Goal: Transaction & Acquisition: Book appointment/travel/reservation

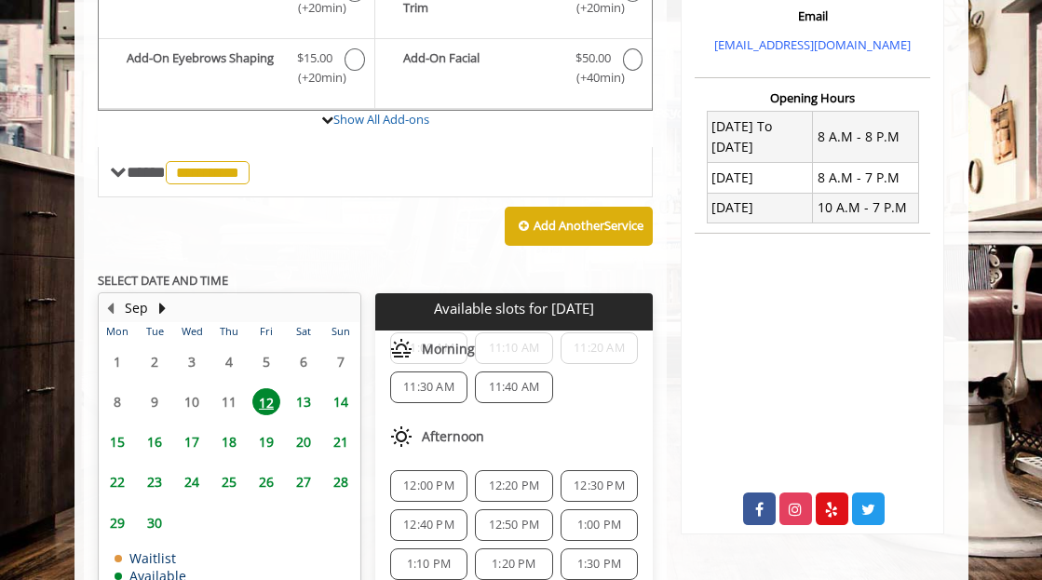
scroll to position [131, 0]
click at [442, 485] on span "12:00 PM" at bounding box center [428, 483] width 51 height 15
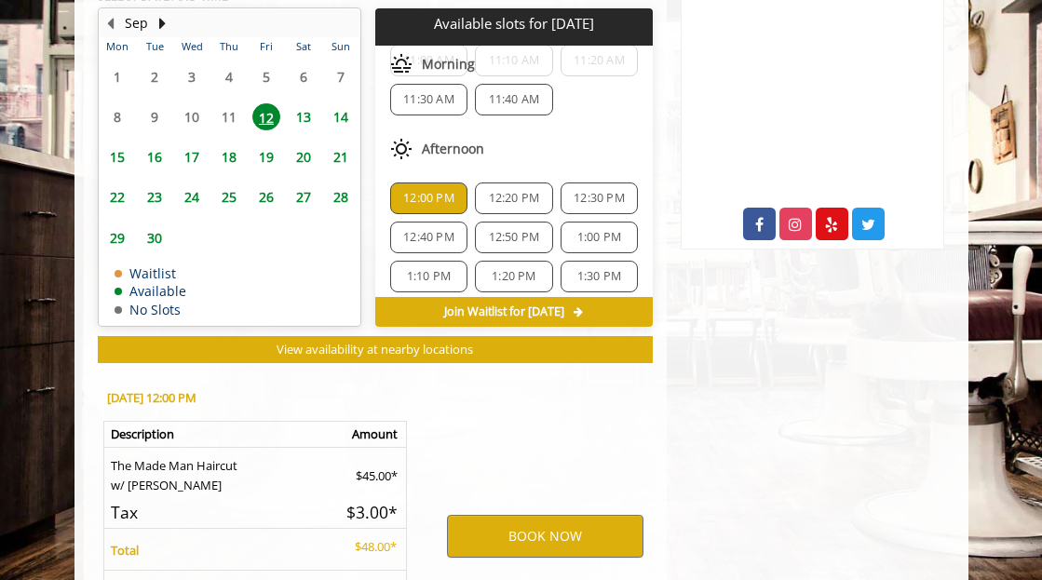
scroll to position [1078, 0]
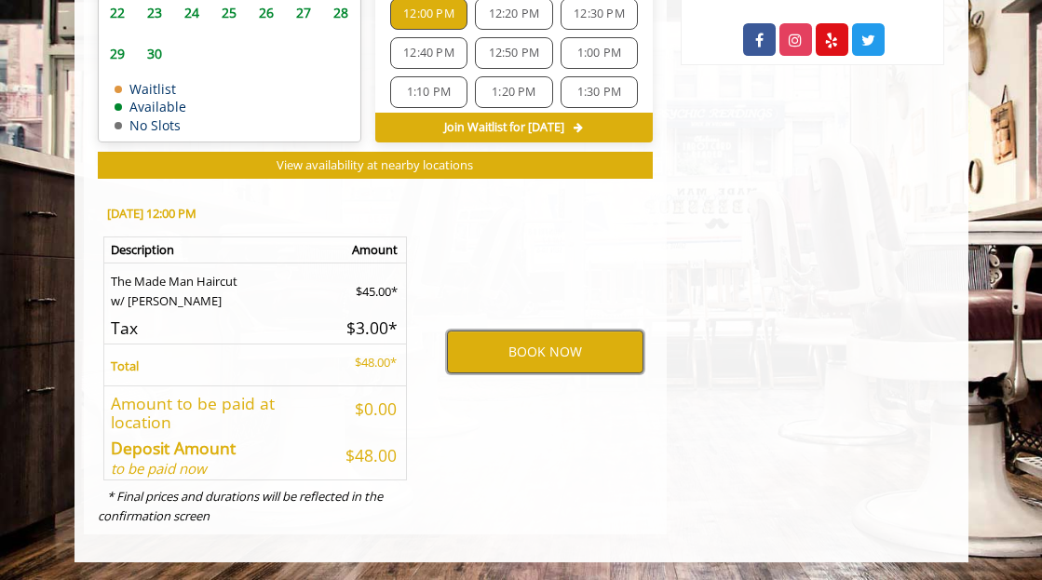
click at [600, 357] on button "BOOK NOW" at bounding box center [545, 351] width 196 height 43
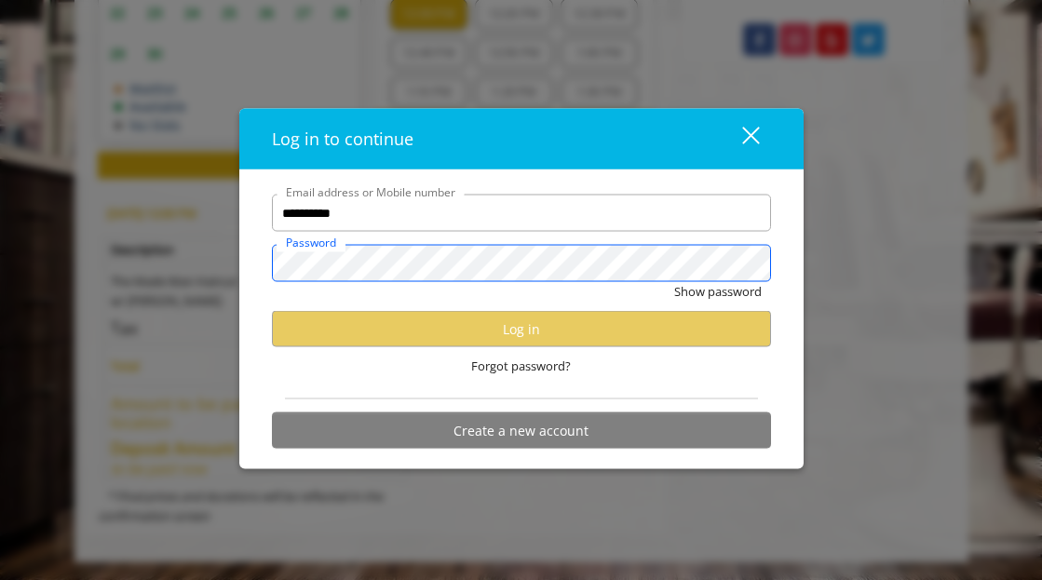
scroll to position [0, 0]
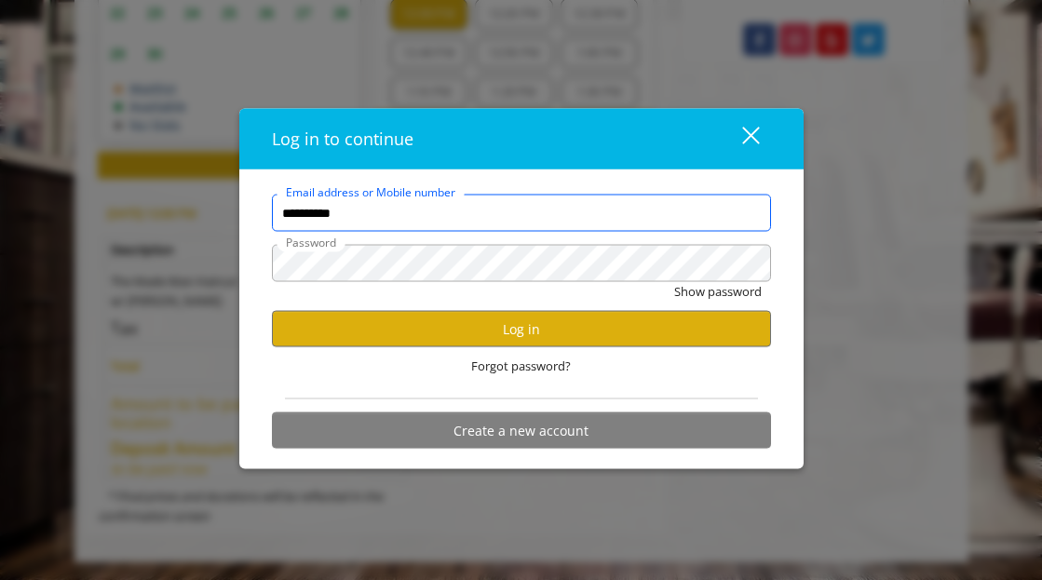
click at [383, 218] on input "**********" at bounding box center [521, 213] width 499 height 37
type input "**********"
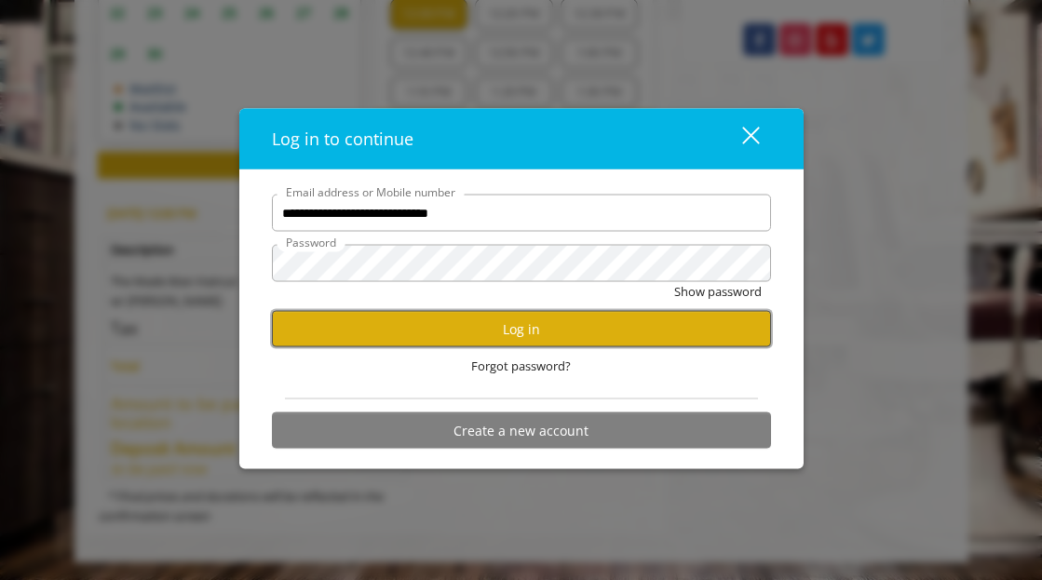
click at [465, 328] on button "Log in" at bounding box center [521, 329] width 499 height 36
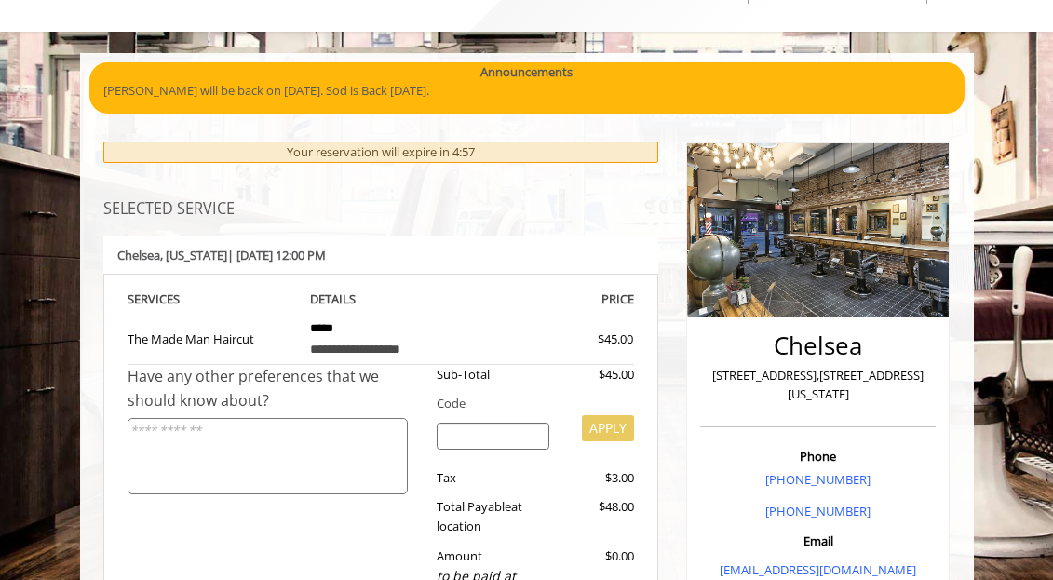
scroll to position [89, 0]
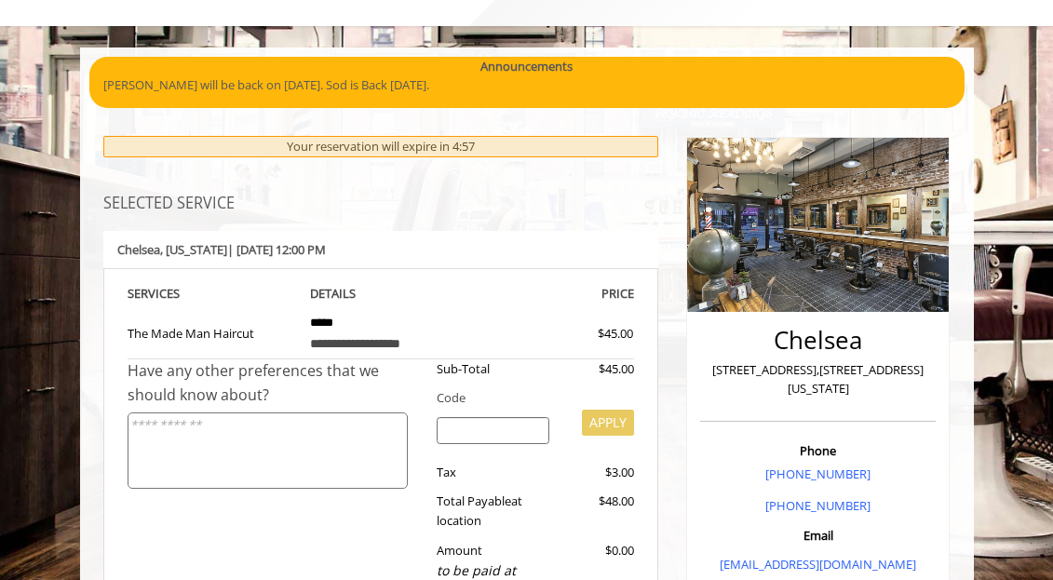
click at [330, 460] on textarea at bounding box center [268, 450] width 281 height 77
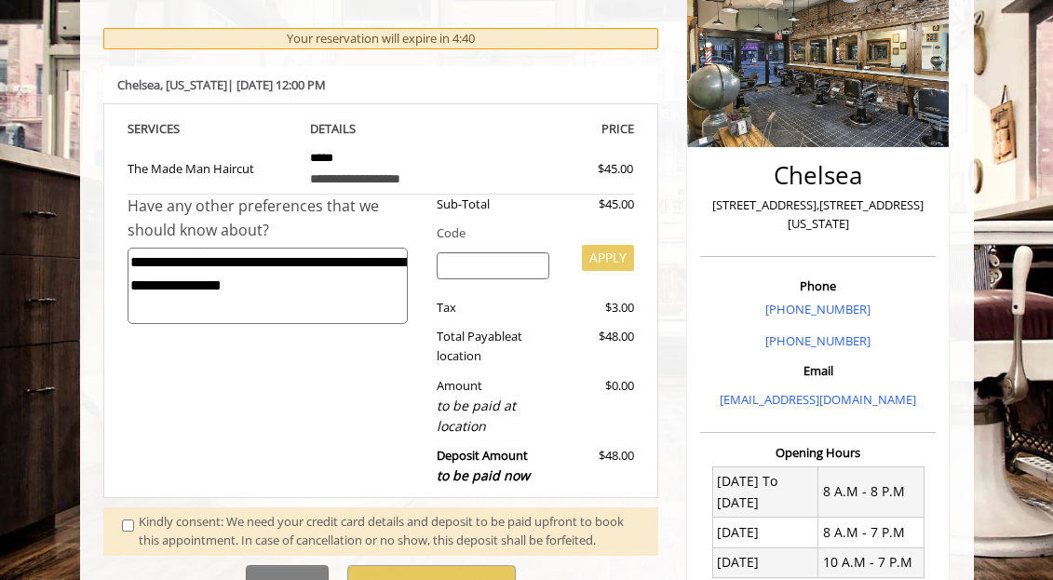
scroll to position [255, 0]
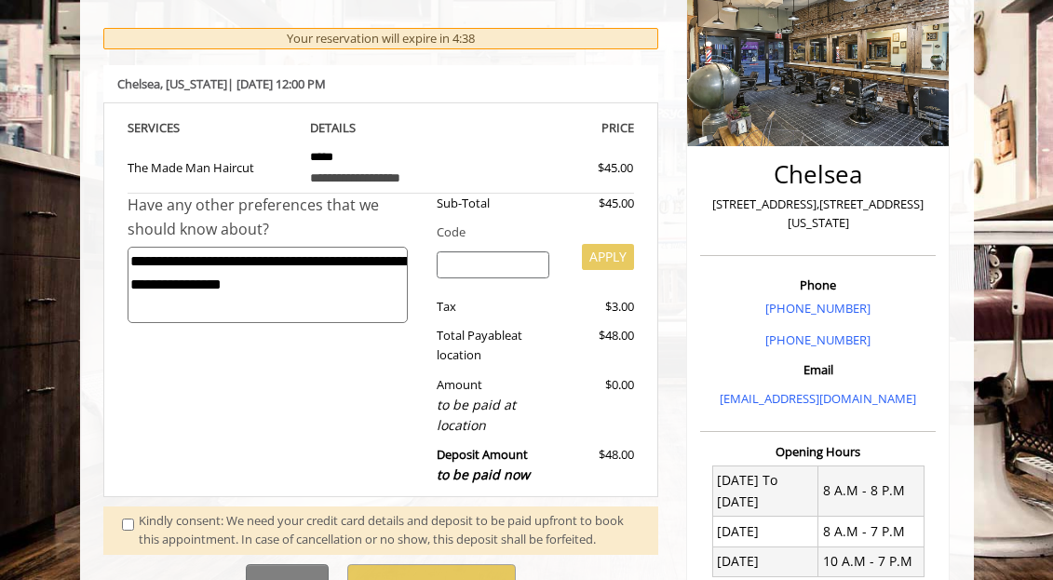
type textarea "**********"
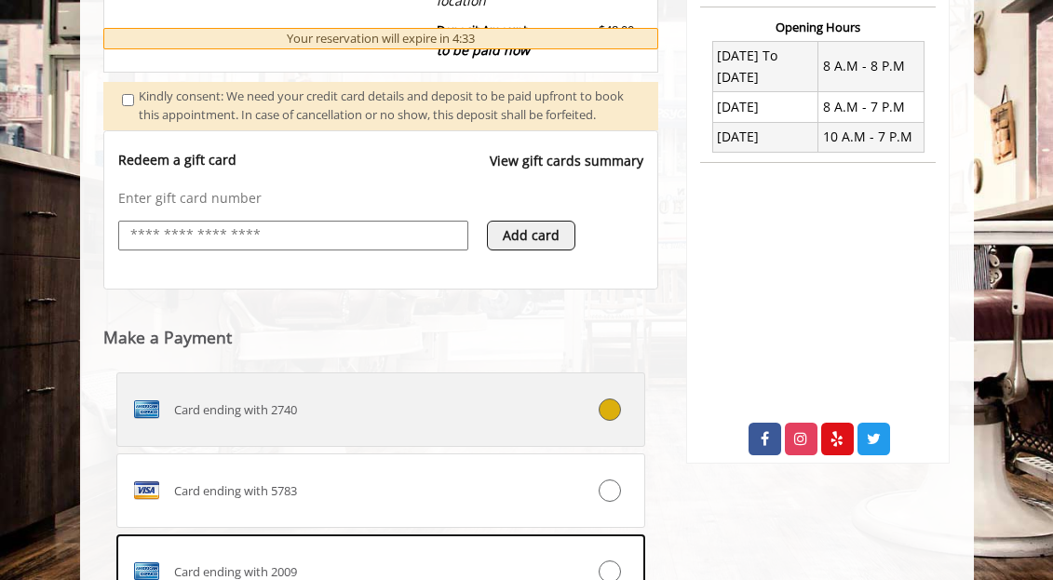
click at [273, 447] on label "Card ending with 2740" at bounding box center [381, 409] width 530 height 74
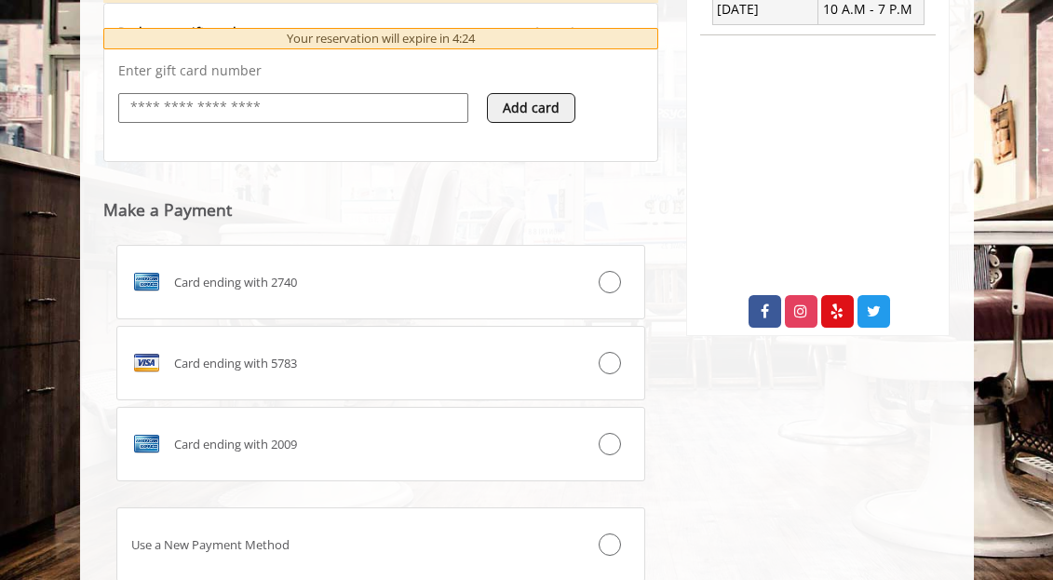
scroll to position [810, 0]
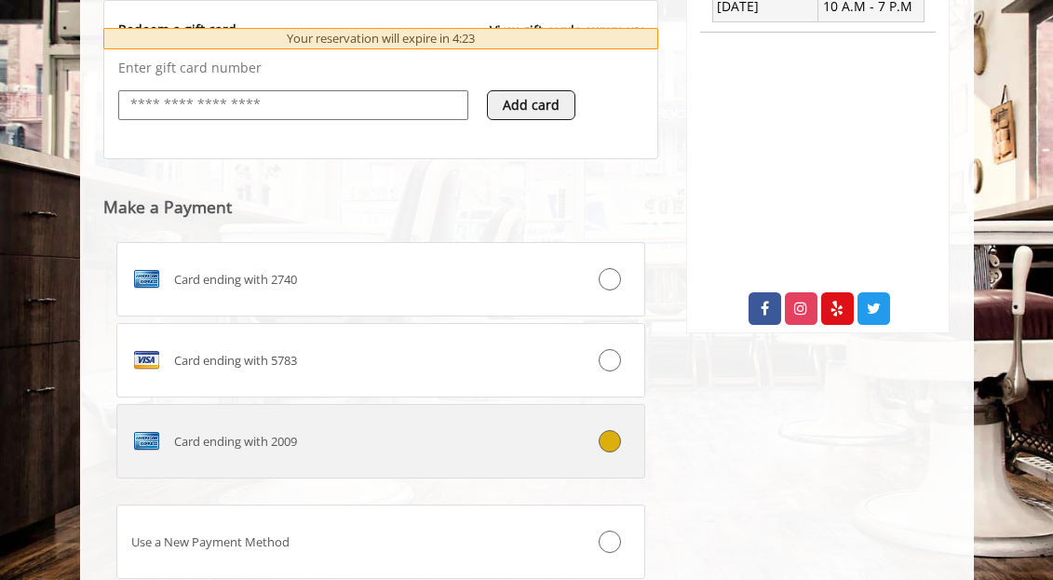
click at [257, 452] on span "Card ending with 2009" at bounding box center [235, 442] width 123 height 20
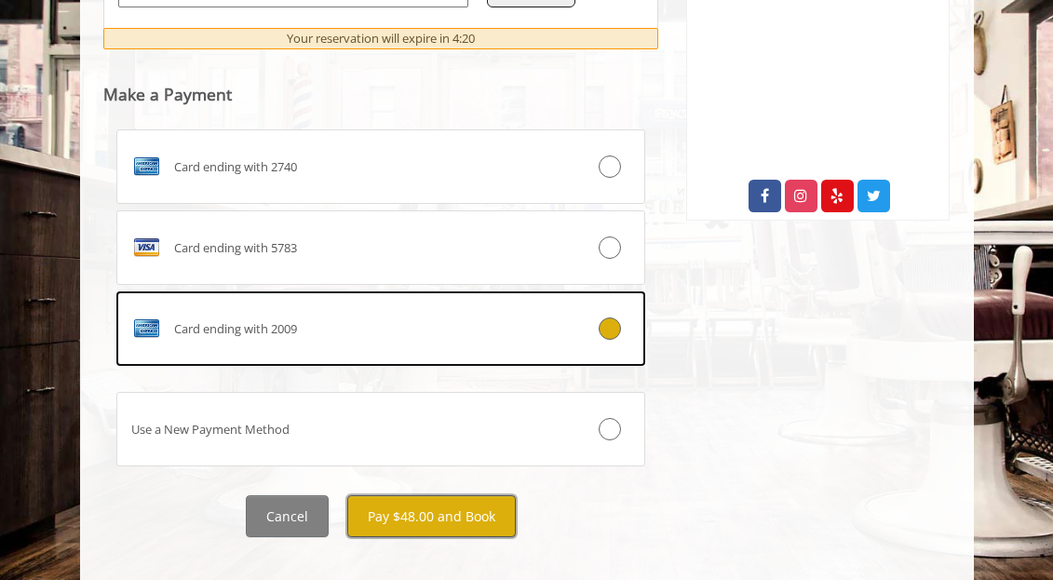
click at [390, 537] on button "Pay $48.00 and Book" at bounding box center [431, 516] width 169 height 42
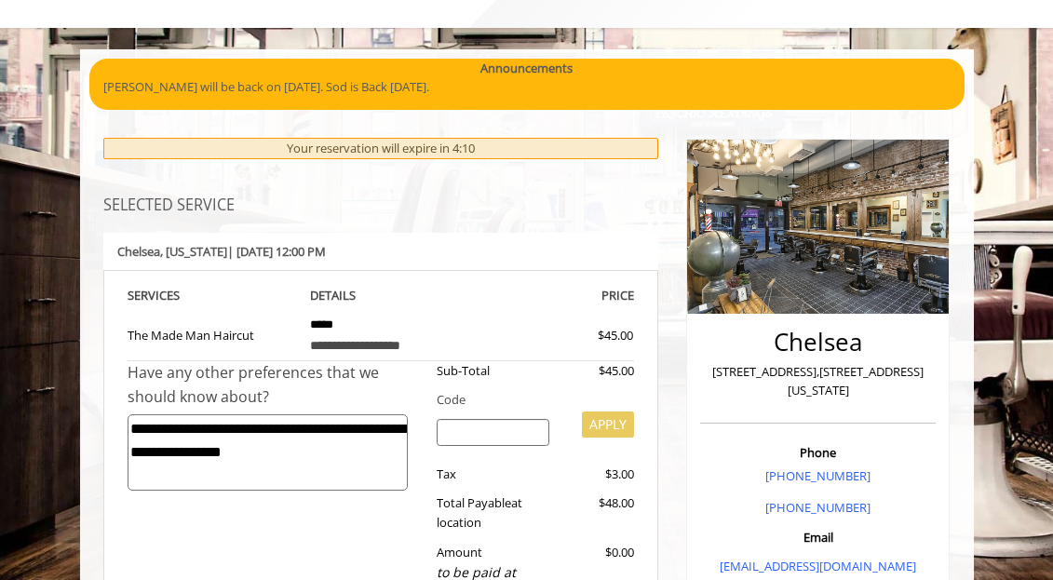
scroll to position [0, 0]
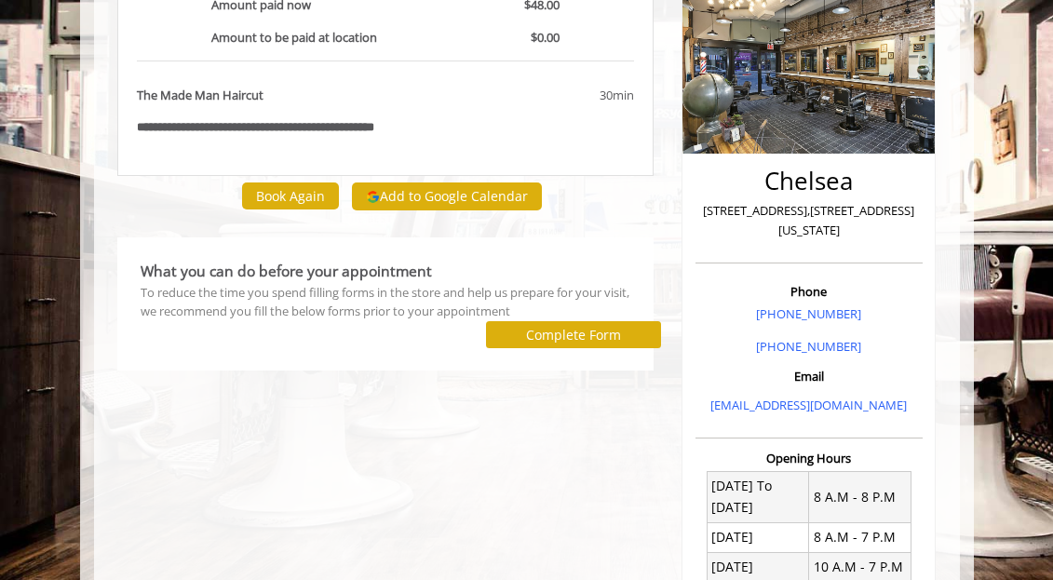
scroll to position [46, 0]
